Goal: Information Seeking & Learning: Learn about a topic

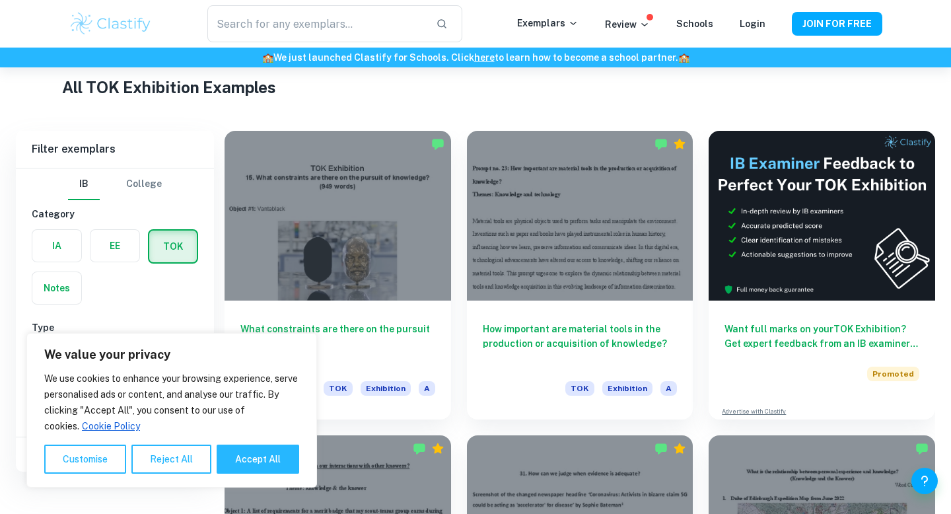
scroll to position [330, 0]
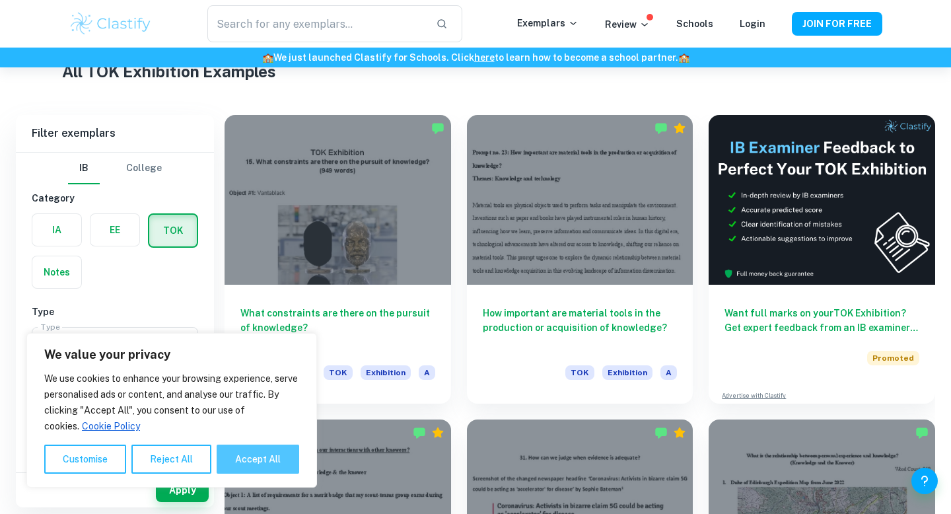
click at [257, 466] on button "Accept All" at bounding box center [258, 458] width 83 height 29
checkbox input "true"
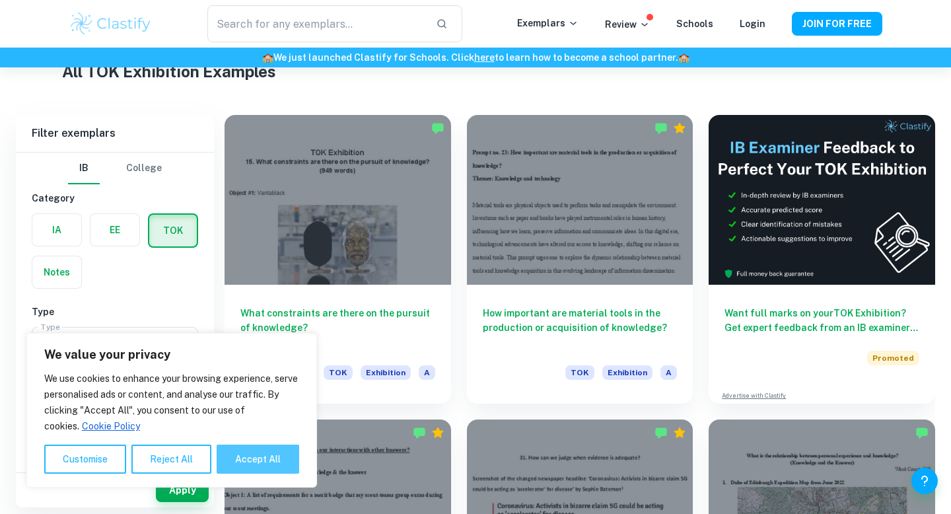
checkbox input "true"
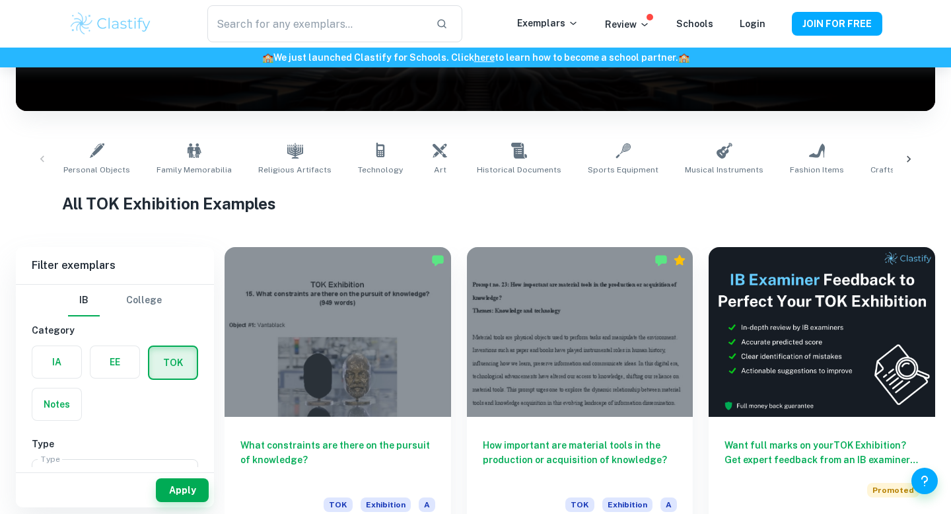
scroll to position [216, 0]
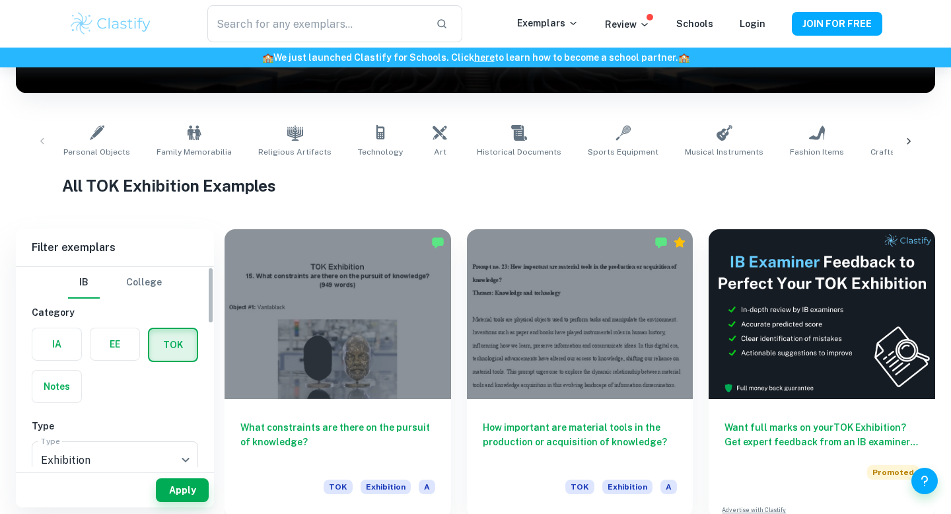
click at [174, 342] on label "button" at bounding box center [173, 345] width 48 height 32
click at [0, 0] on input "radio" at bounding box center [0, 0] width 0 height 0
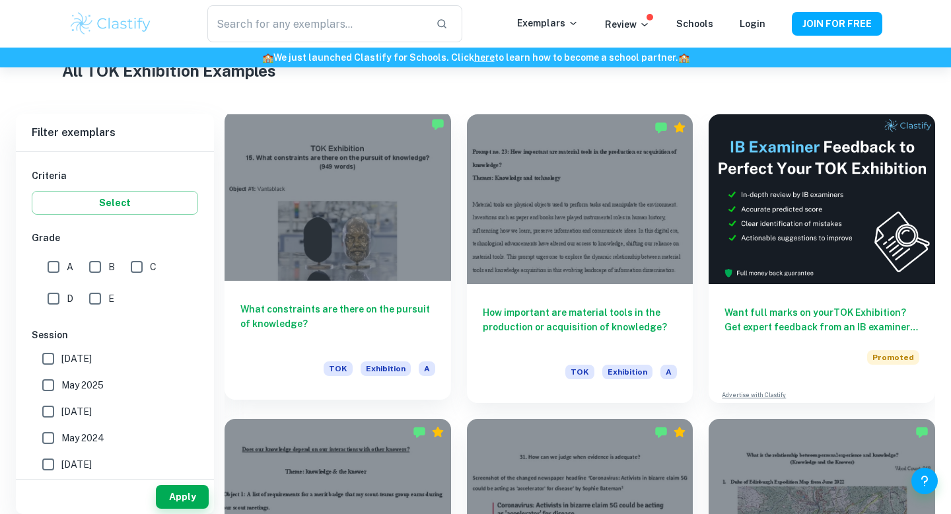
scroll to position [348, 0]
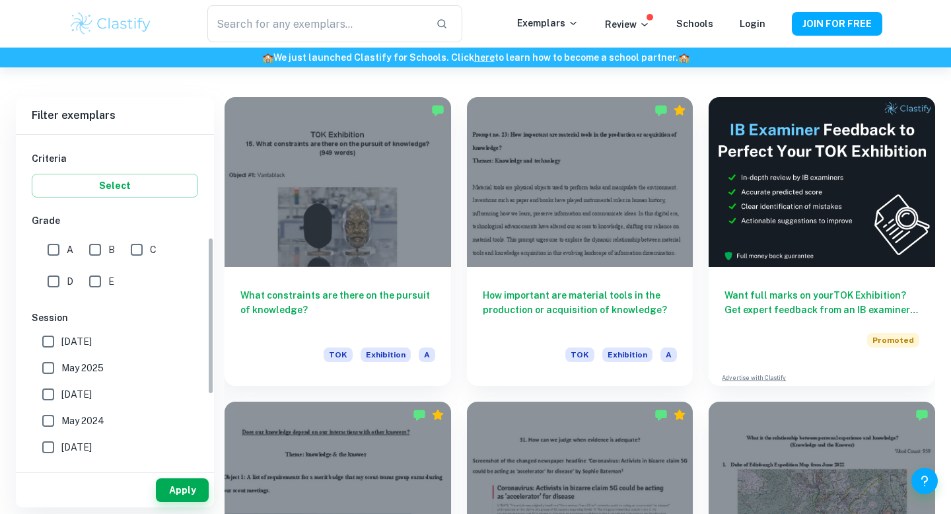
click at [57, 248] on input "A" at bounding box center [53, 249] width 26 height 26
checkbox input "true"
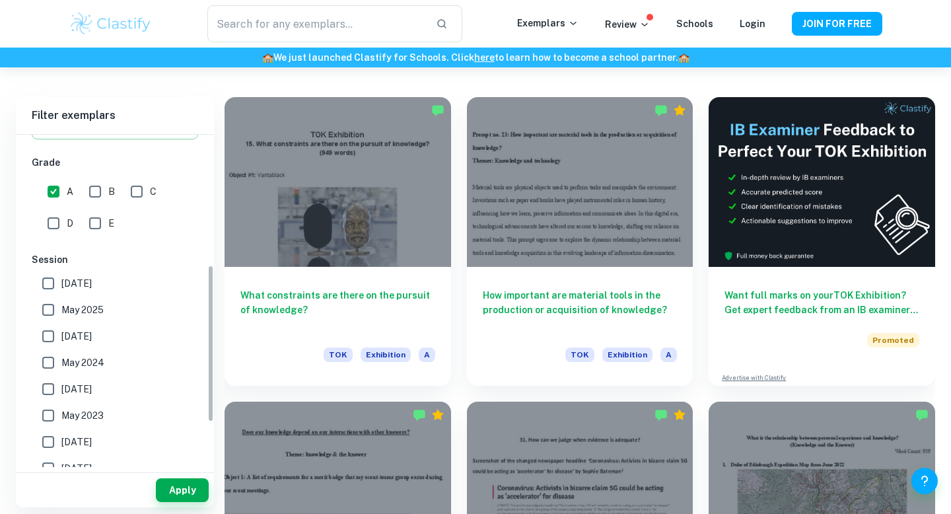
scroll to position [275, 0]
click at [180, 479] on button "Apply" at bounding box center [182, 490] width 53 height 24
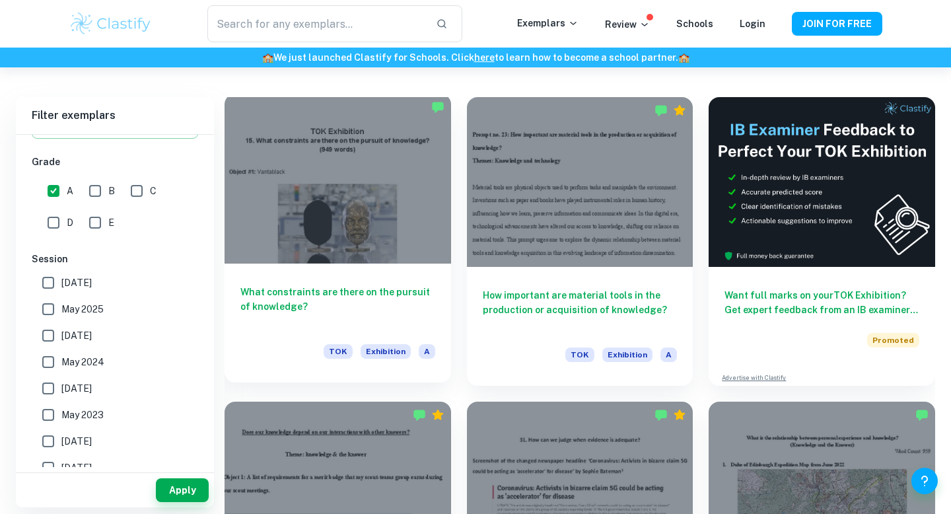
click at [323, 232] on div at bounding box center [338, 179] width 226 height 170
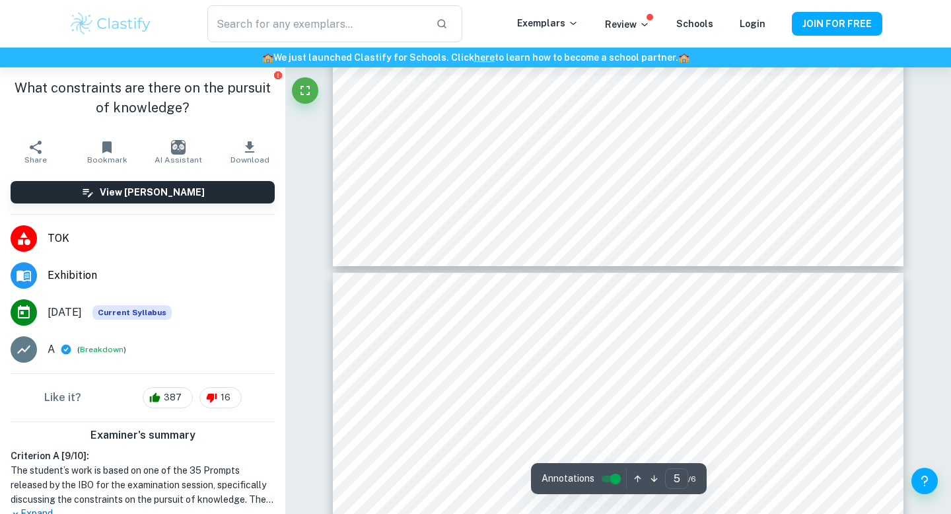
type input "6"
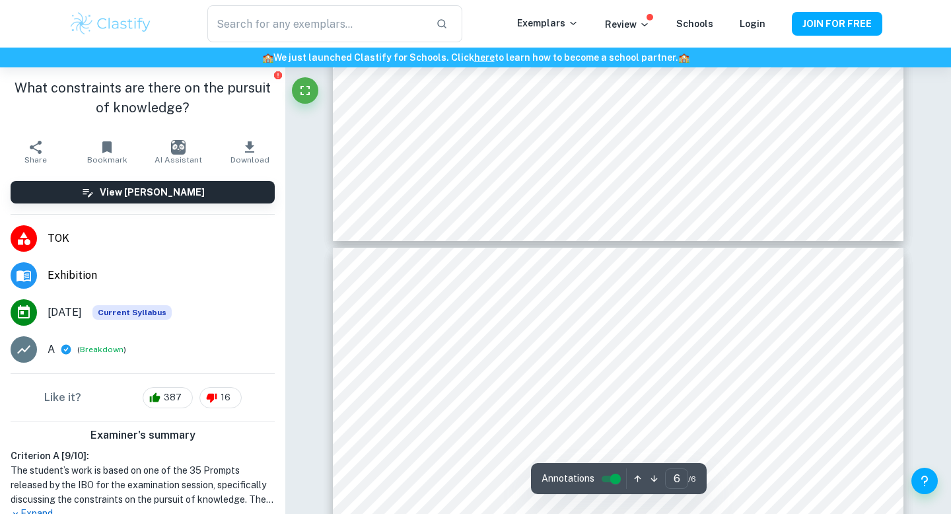
scroll to position [4227, 0]
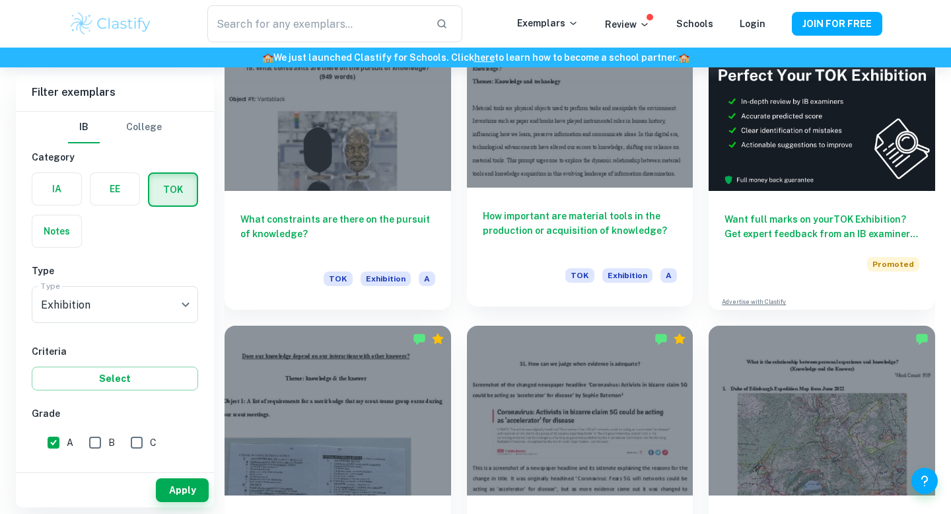
scroll to position [398, 0]
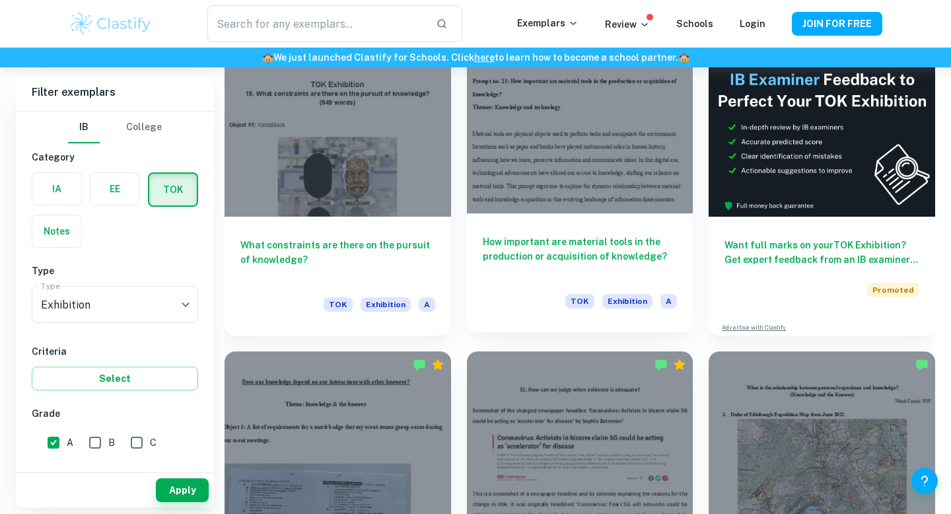
click at [561, 181] on div at bounding box center [580, 129] width 226 height 170
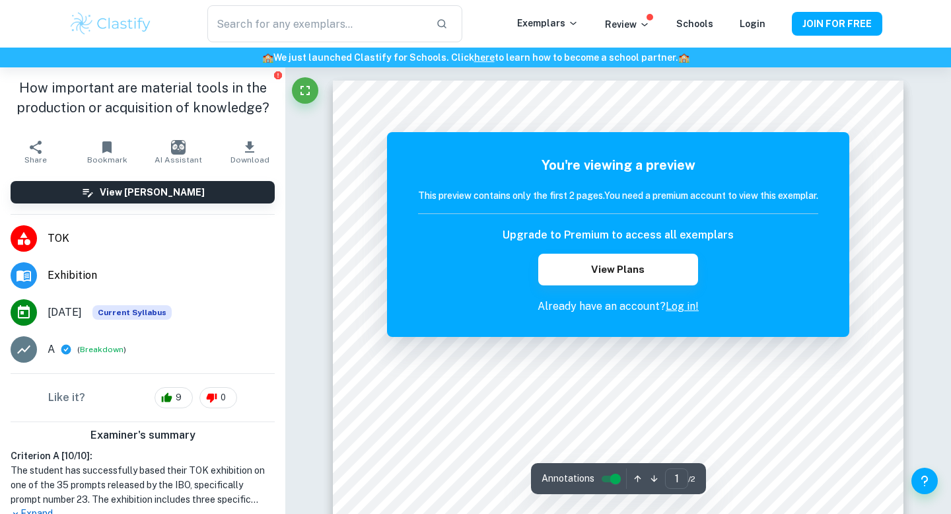
click at [75, 285] on li "Exhibition" at bounding box center [142, 275] width 285 height 37
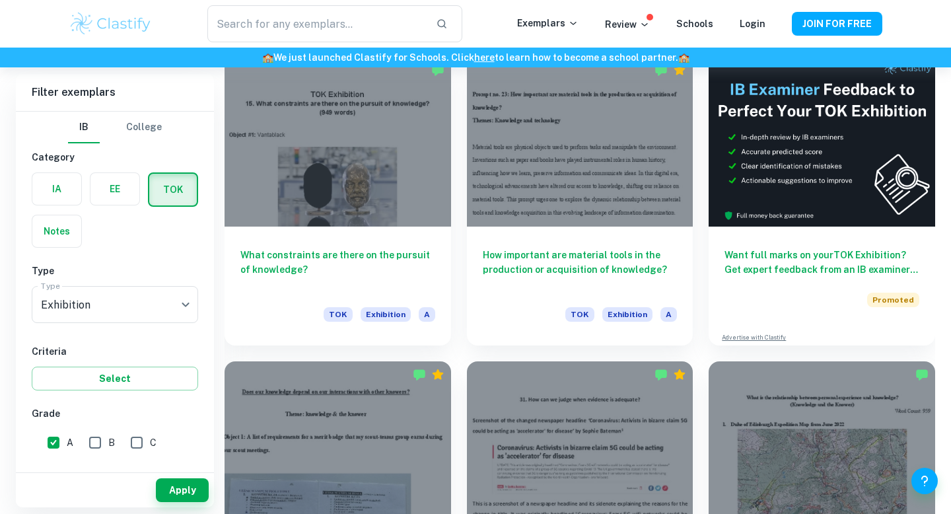
scroll to position [405, 0]
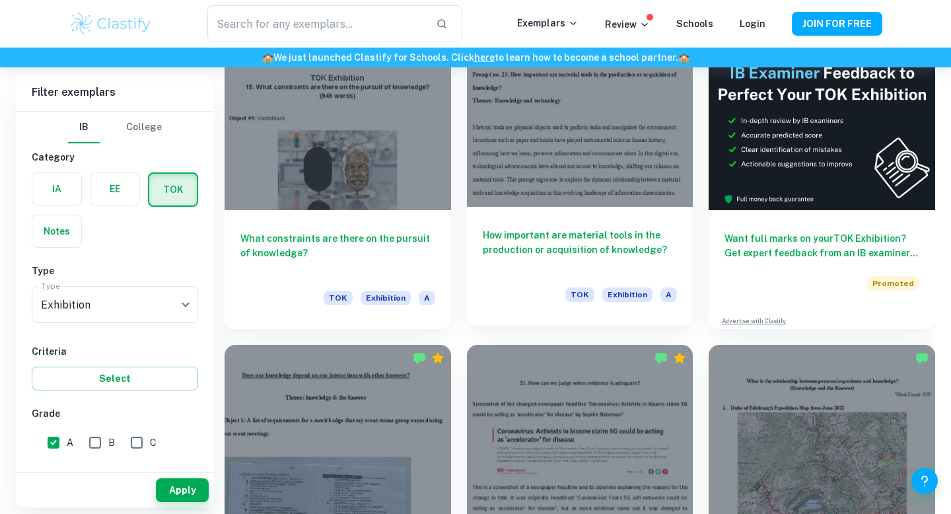
click at [481, 159] on div at bounding box center [580, 122] width 226 height 170
